Goal: Task Accomplishment & Management: Manage account settings

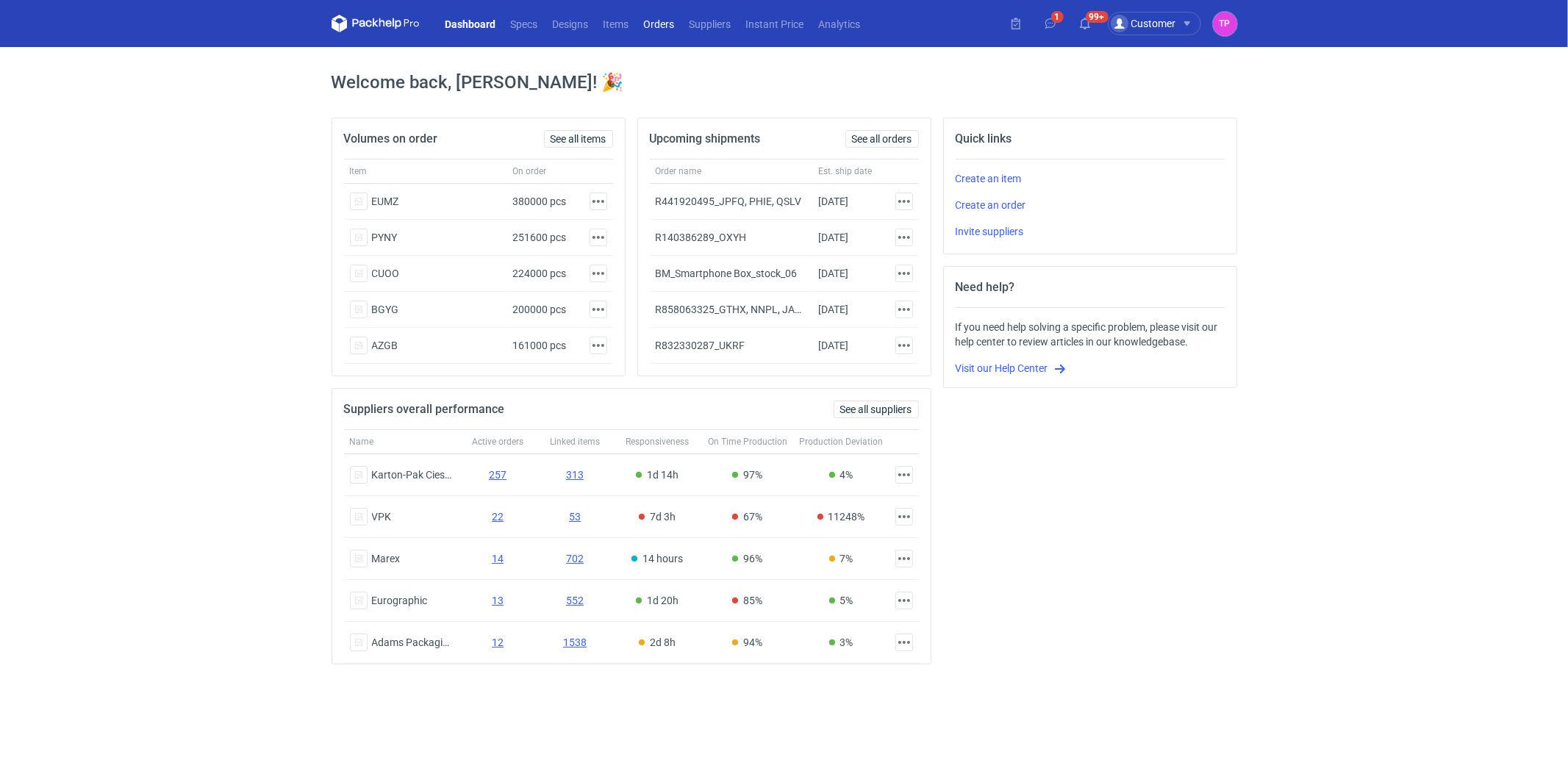
click at [647, 23] on link "Orders" at bounding box center [659, 24] width 45 height 18
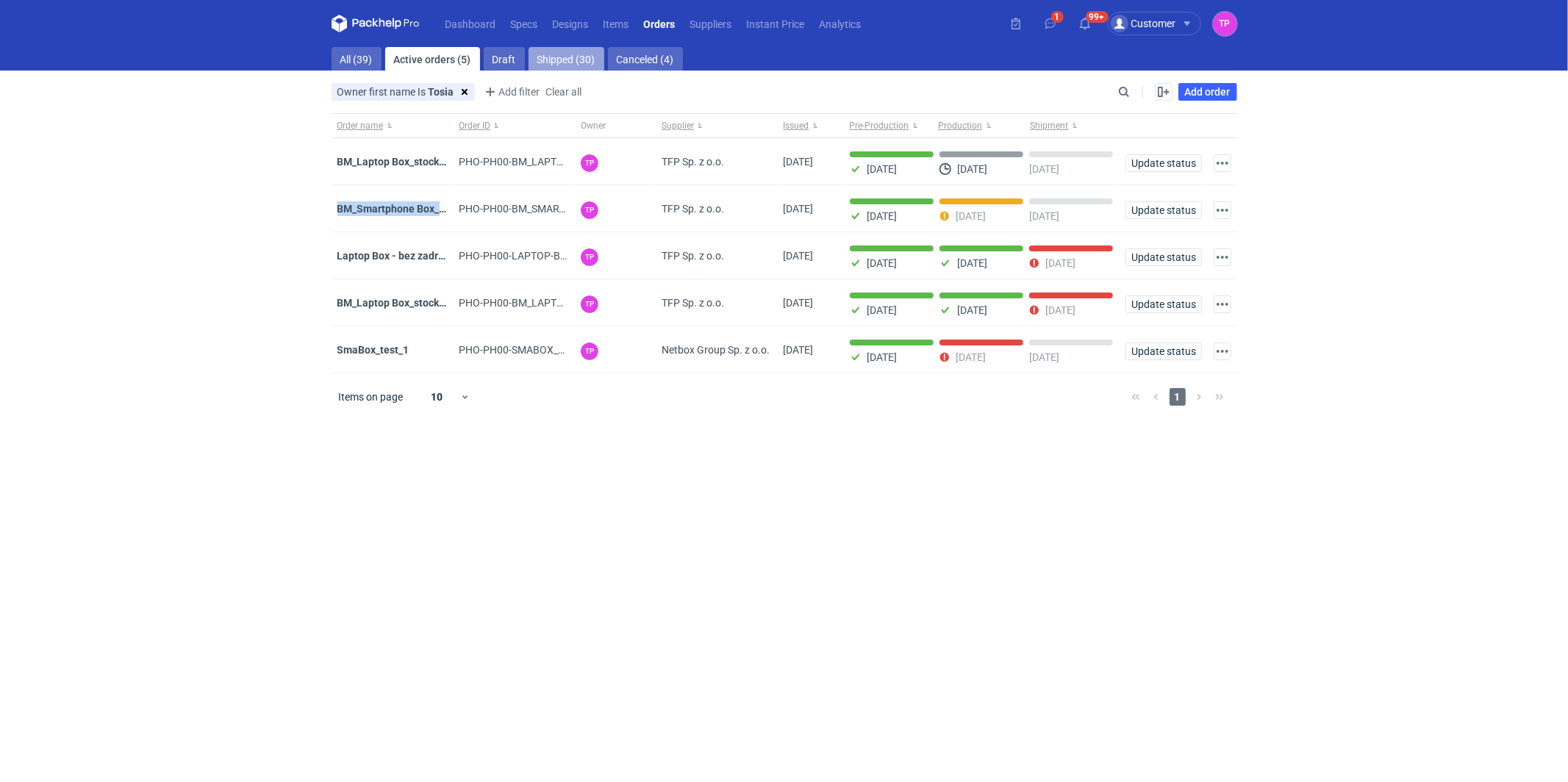
click at [549, 62] on link "Shipped (30)" at bounding box center [566, 59] width 76 height 24
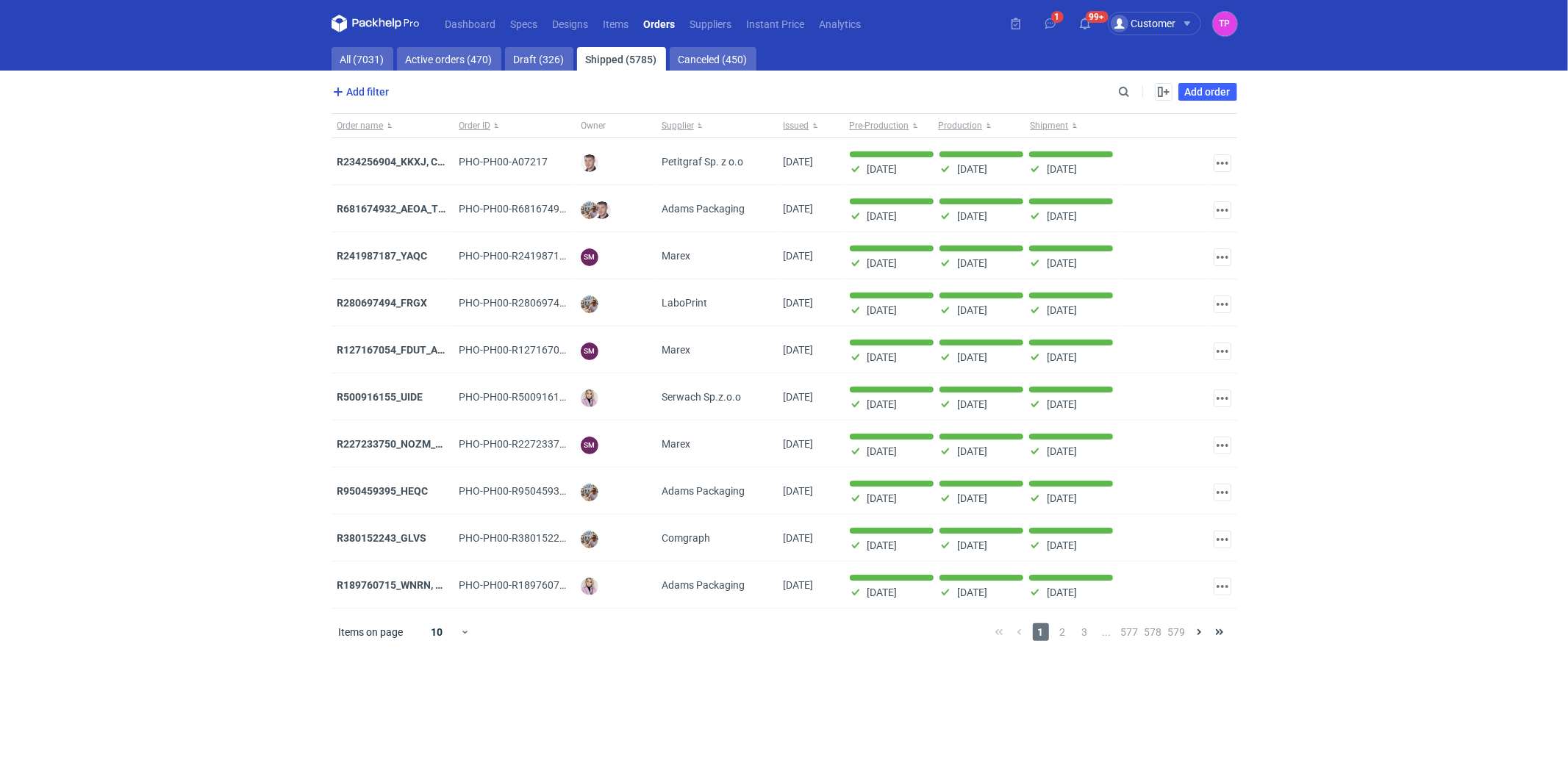
click at [373, 83] on span "Add filter" at bounding box center [359, 91] width 60 height 18
click at [380, 119] on button "Owner first name" at bounding box center [402, 123] width 136 height 22
click at [417, 127] on input "text" at bounding box center [439, 127] width 106 height 18
type input "Tosia"
click at [480, 199] on span "Save" at bounding box center [478, 203] width 23 height 10
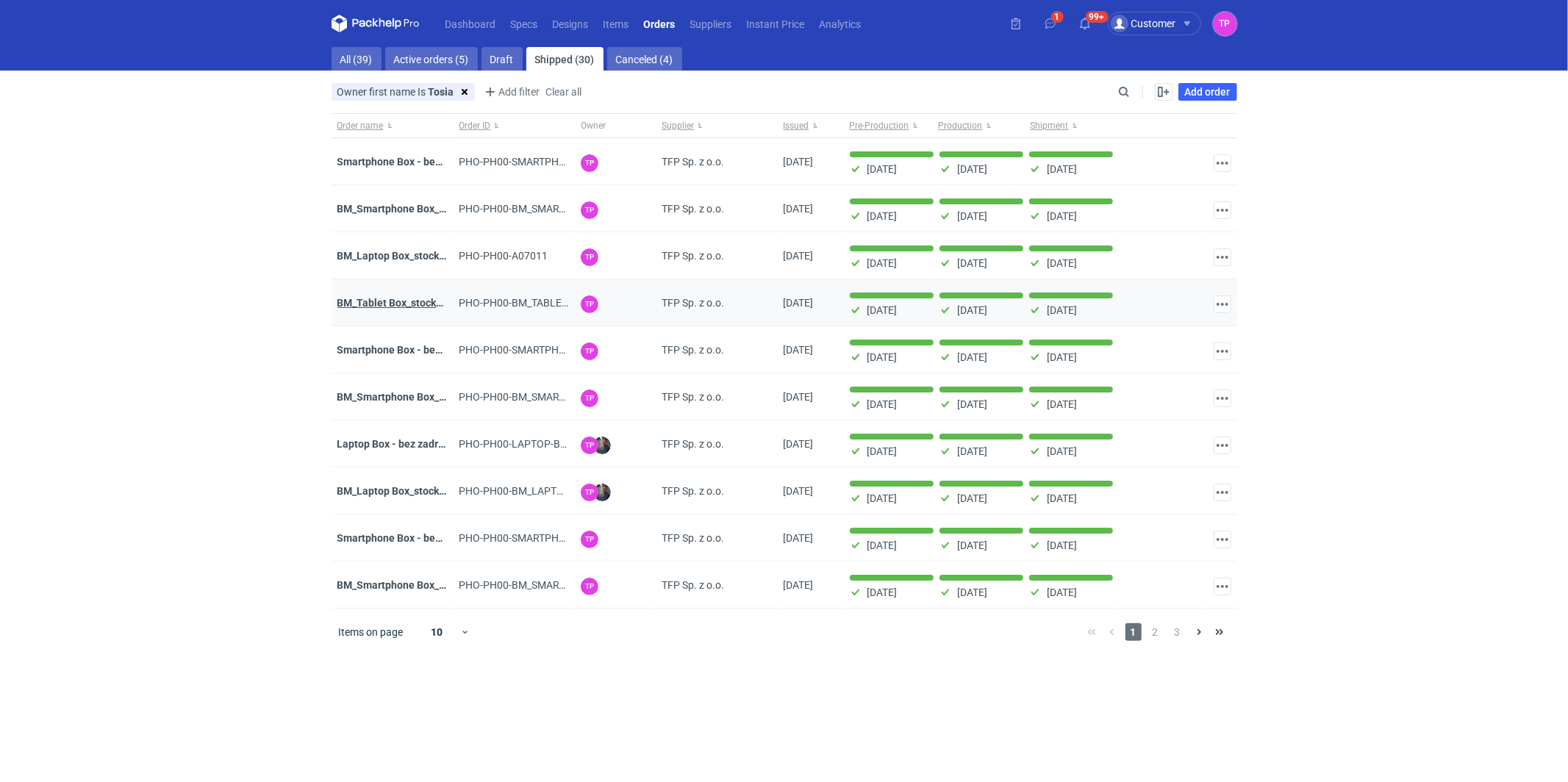
click at [383, 299] on strong "BM_Tablet Box_stock_02" at bounding box center [394, 303] width 115 height 12
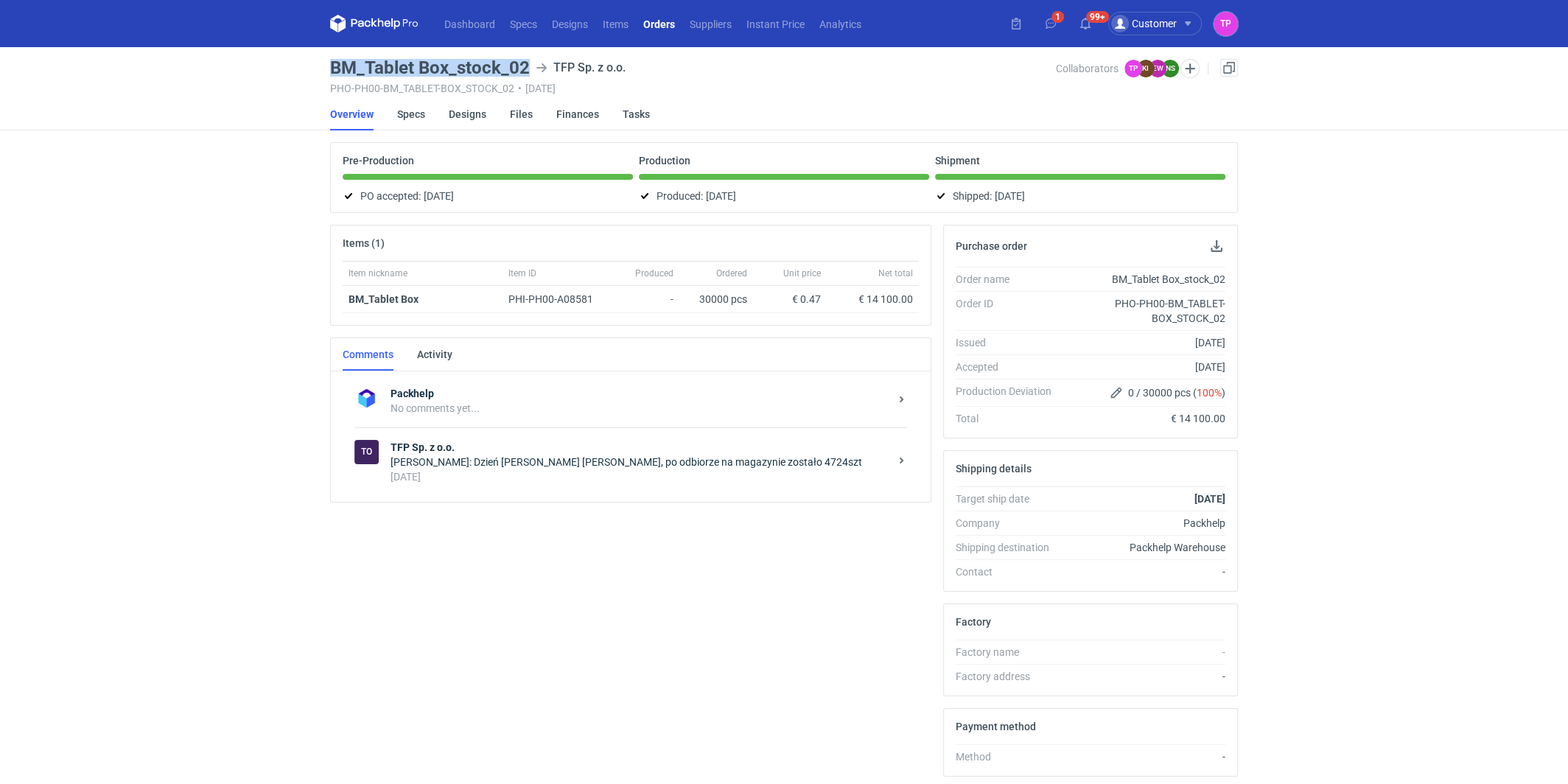
drag, startPoint x: 529, startPoint y: 73, endPoint x: 332, endPoint y: 72, distance: 197.0
click at [332, 72] on div "BM_Tablet Box_stock_02 TFP Sp. z o.o." at bounding box center [693, 68] width 726 height 18
copy h3 "BM_Tablet Box_stock_02"
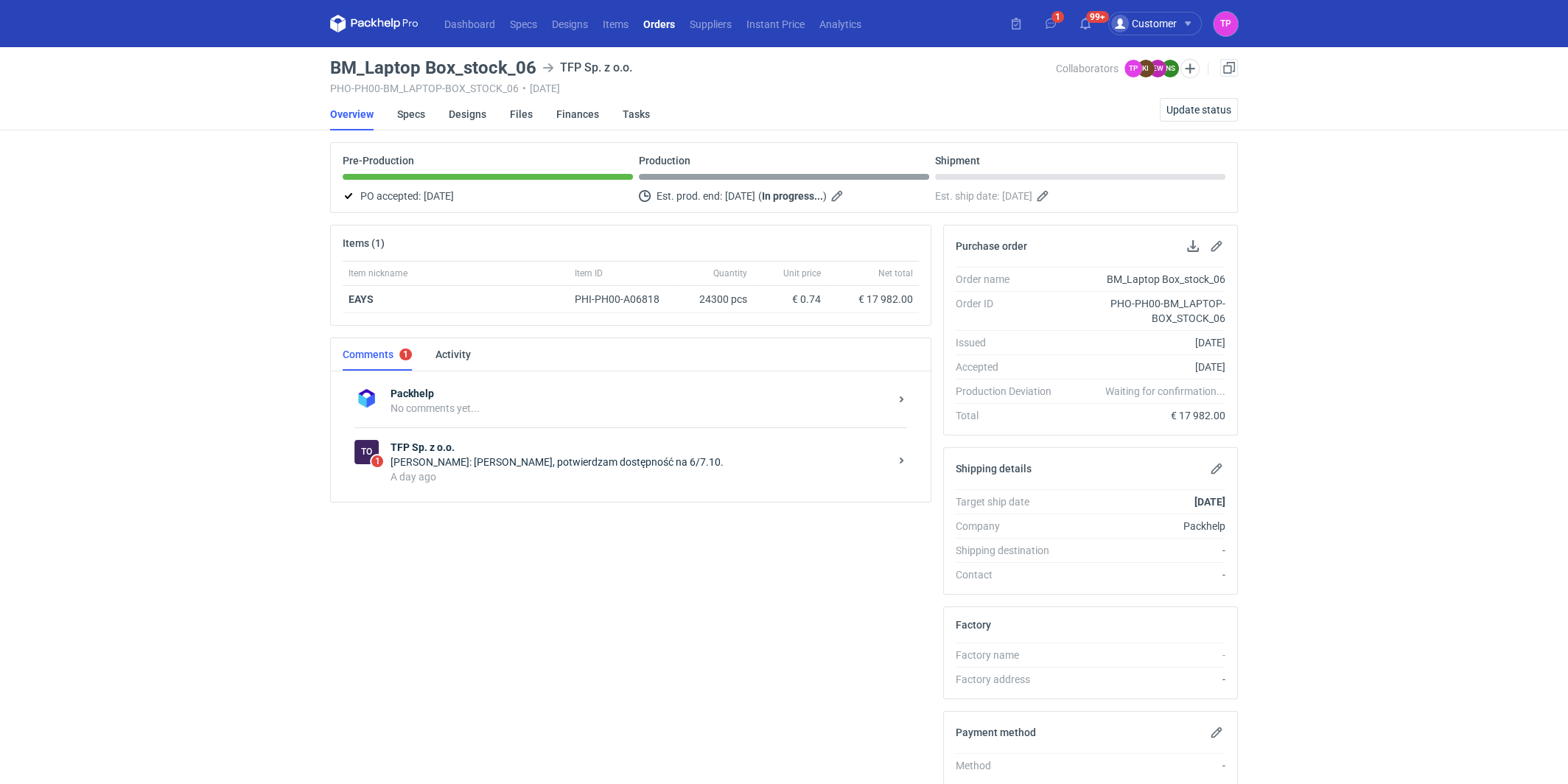
click at [478, 64] on h3 "BM_Laptop Box_stock_06" at bounding box center [433, 68] width 206 height 18
click at [478, 65] on h3 "BM_Laptop Box_stock_06" at bounding box center [433, 68] width 206 height 18
copy h3 "BM_Laptop Box_stock_06"
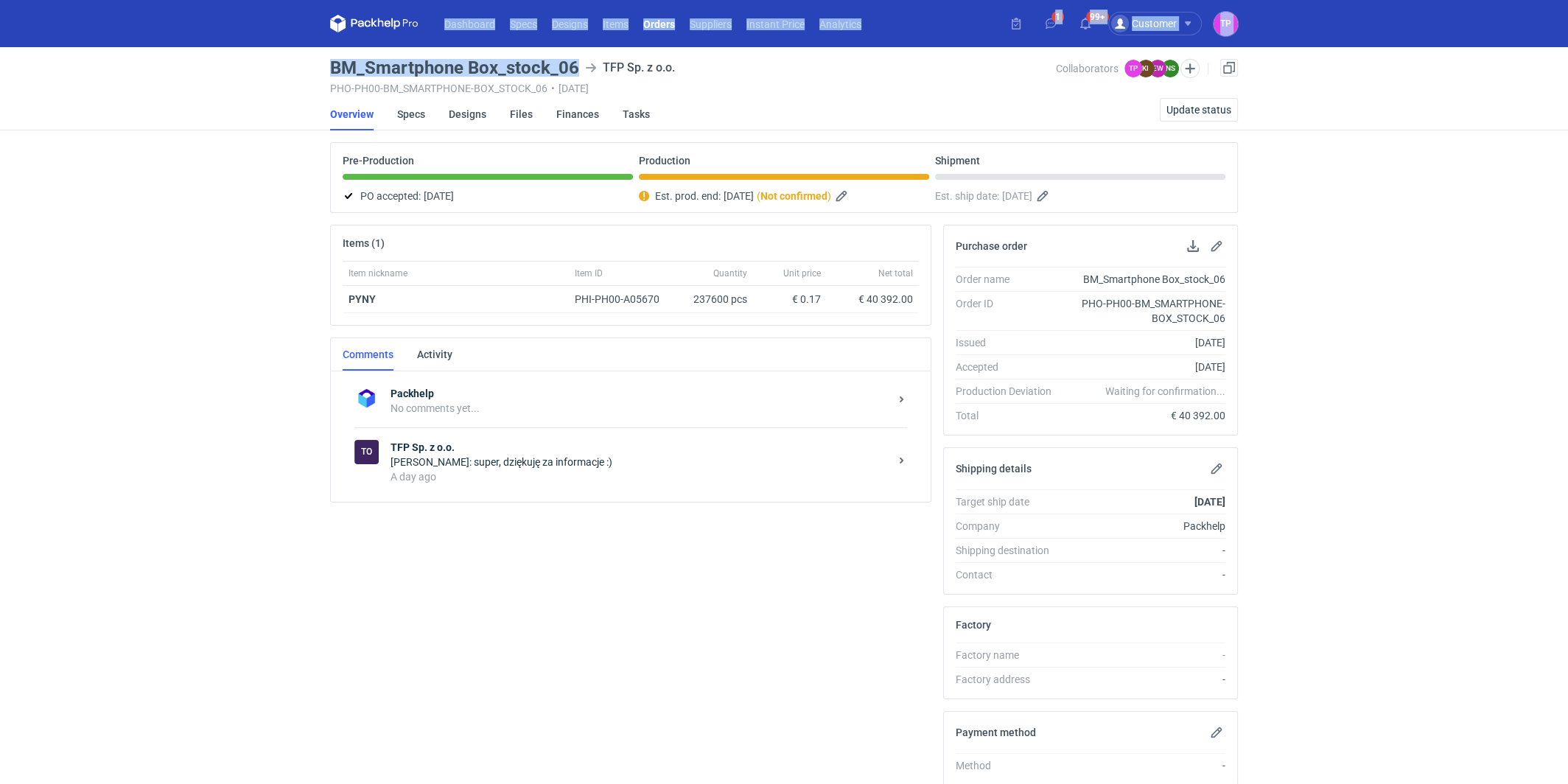
drag, startPoint x: 579, startPoint y: 67, endPoint x: 289, endPoint y: 66, distance: 290.0
click at [289, 66] on div "Dashboard Specs Designs Items Orders Suppliers Instant Price Analytics 1 99+ Cu…" at bounding box center [784, 392] width 1568 height 784
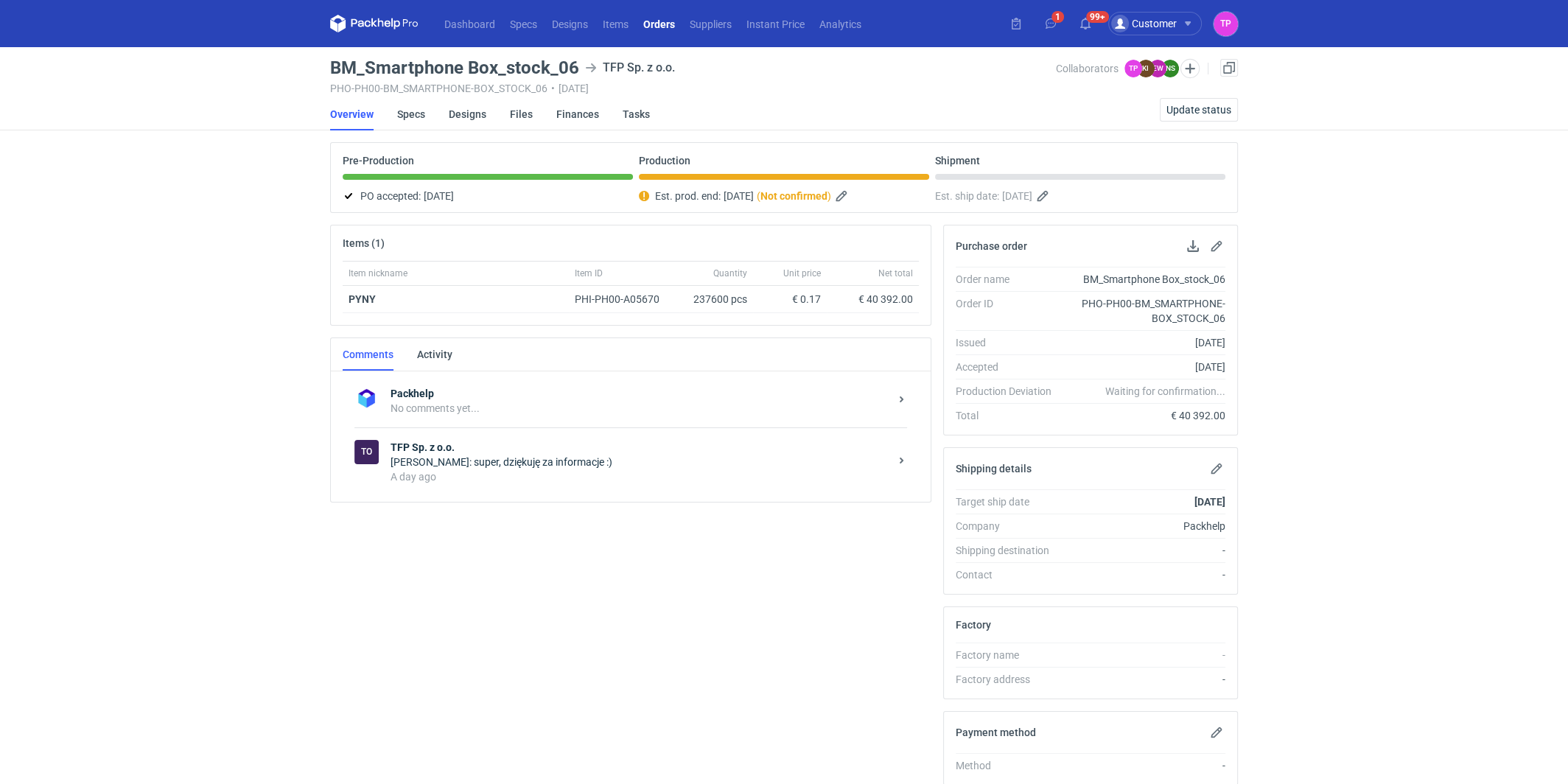
click at [338, 67] on h3 "BM_Smartphone Box_stock_06" at bounding box center [455, 68] width 249 height 18
click at [339, 67] on h3 "BM_Smartphone Box_stock_06" at bounding box center [455, 68] width 249 height 18
copy h3 "BM_Smartphone Box_stock_06"
